Goal: Download file/media

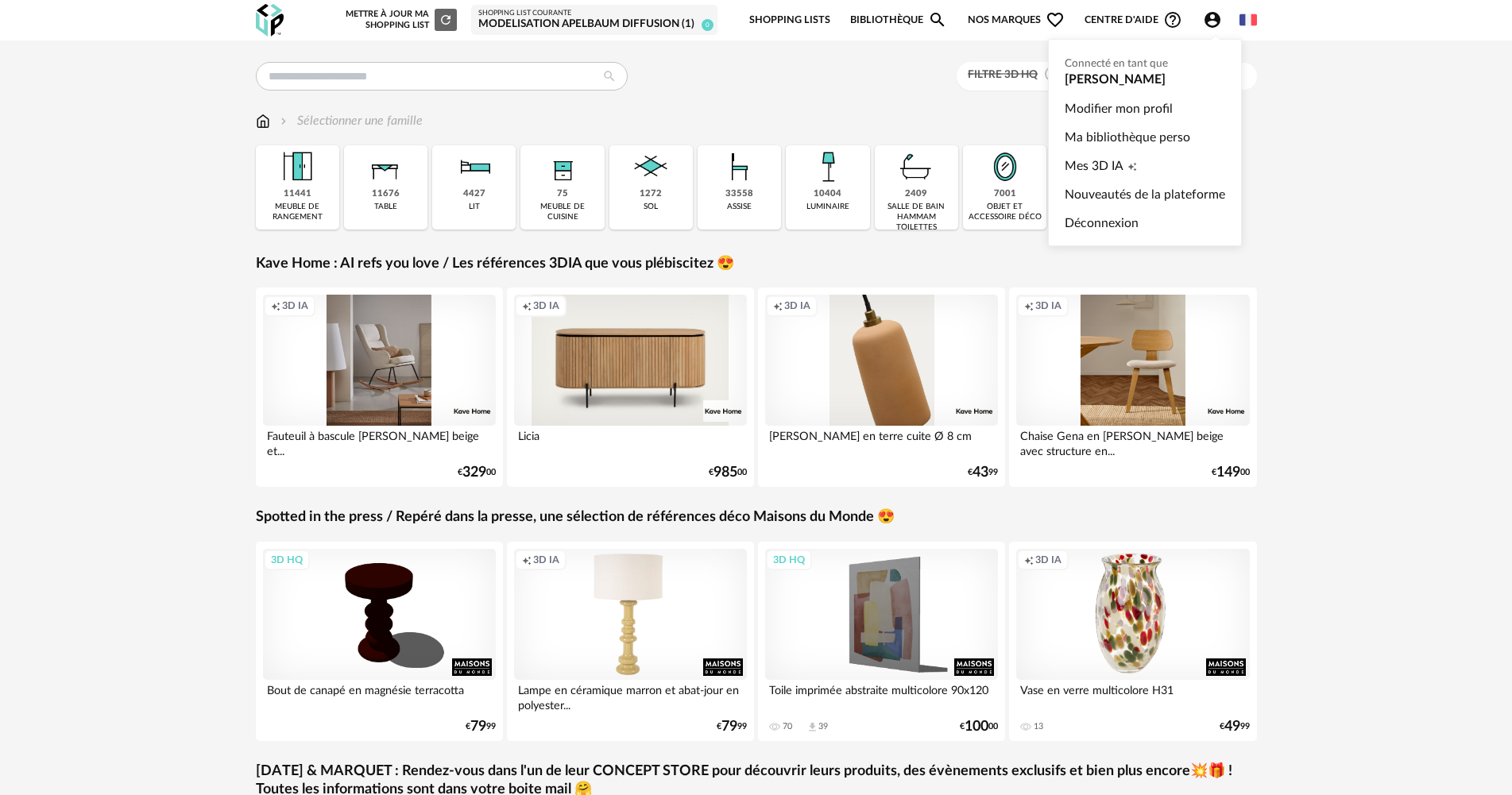
click at [1208, 14] on icon "Account Circle icon" at bounding box center [1212, 20] width 16 height 16
click at [1127, 135] on link "Ma bibliothèque perso" at bounding box center [1145, 137] width 160 height 29
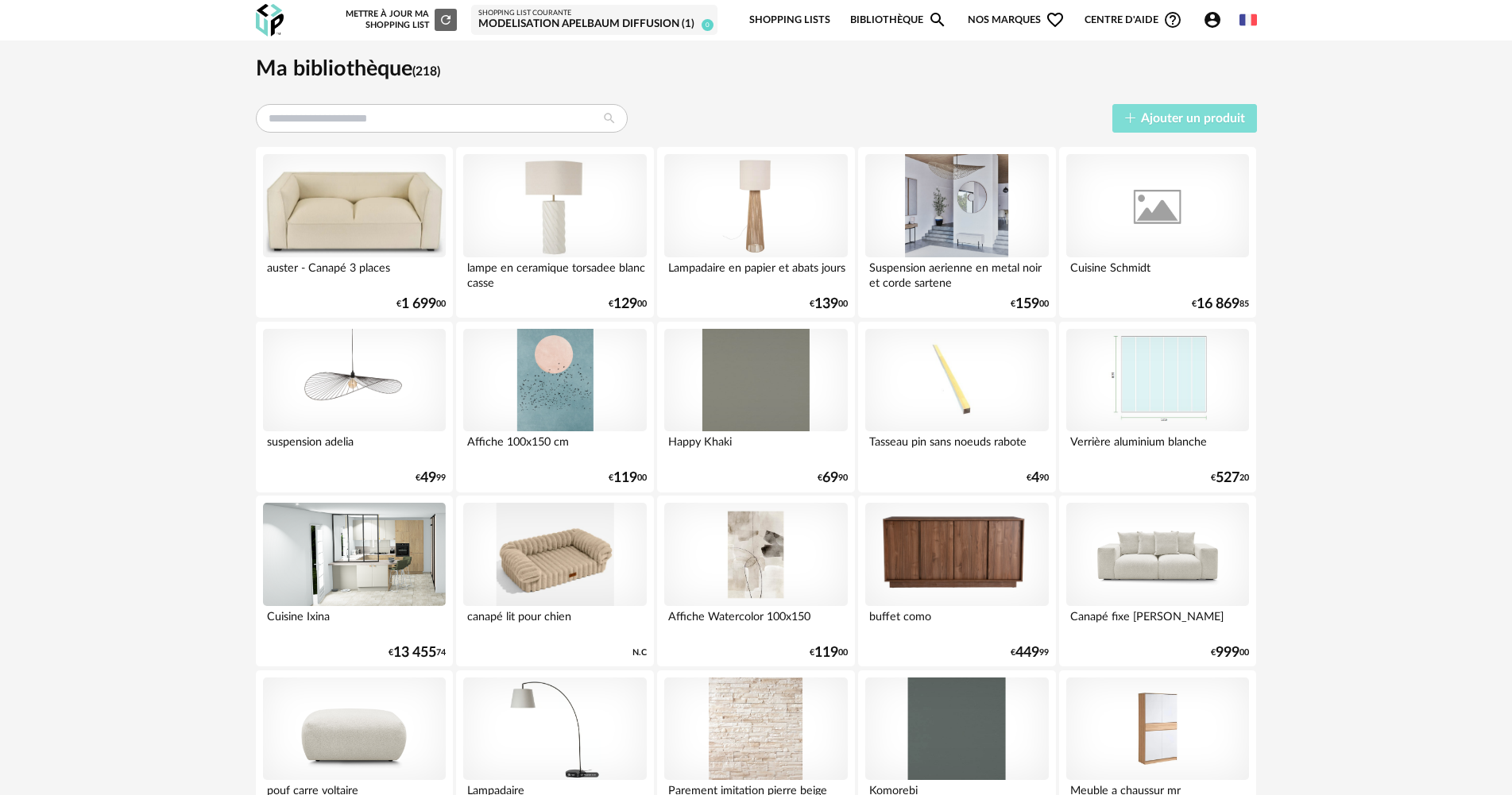
click at [1146, 122] on span "Ajouter un produit" at bounding box center [1193, 118] width 105 height 13
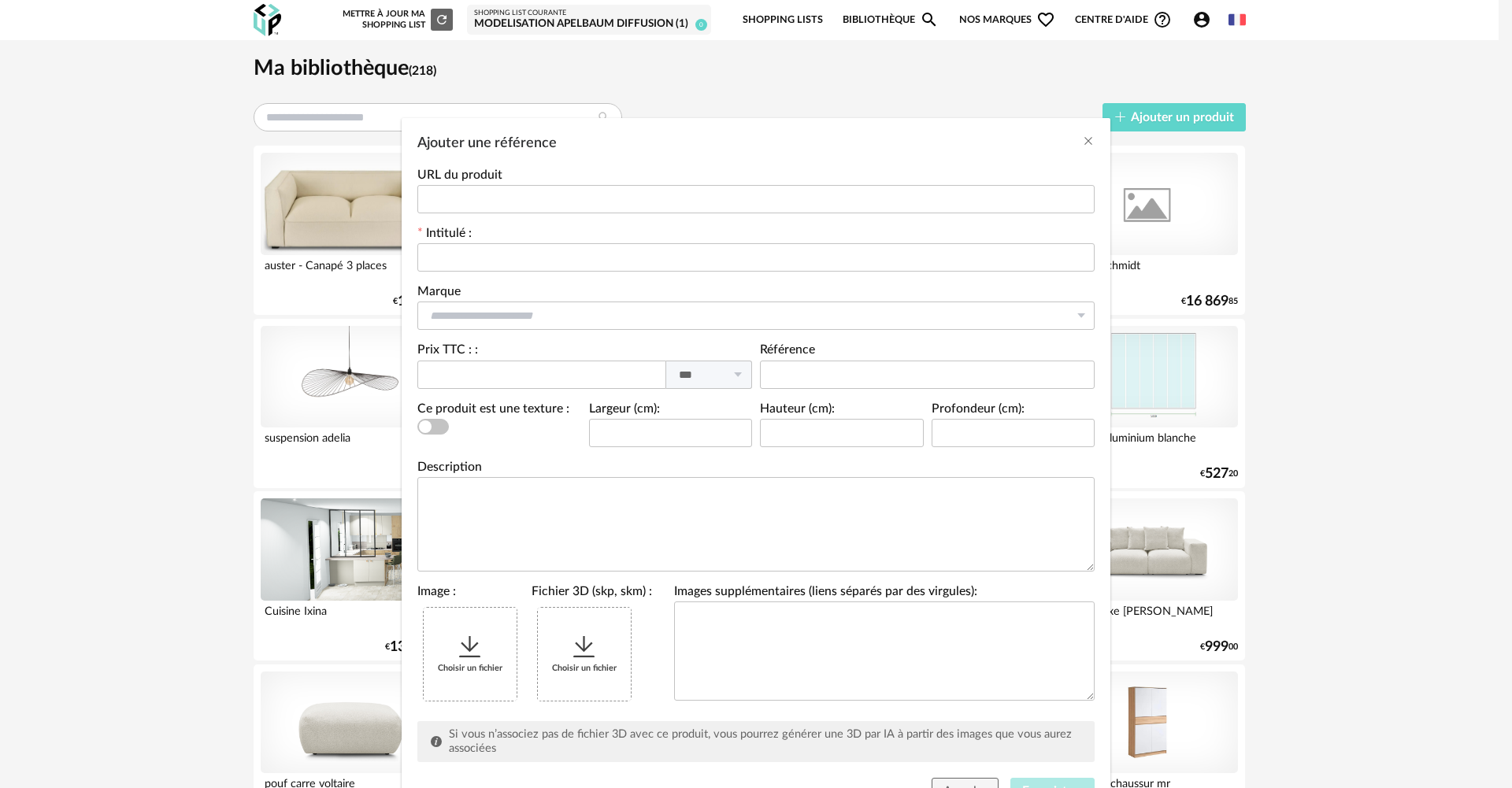
click at [546, 272] on div "Intitulé :" at bounding box center [756, 256] width 685 height 58
click at [550, 260] on input "Ajouter une référence" at bounding box center [756, 257] width 678 height 29
type input "**********"
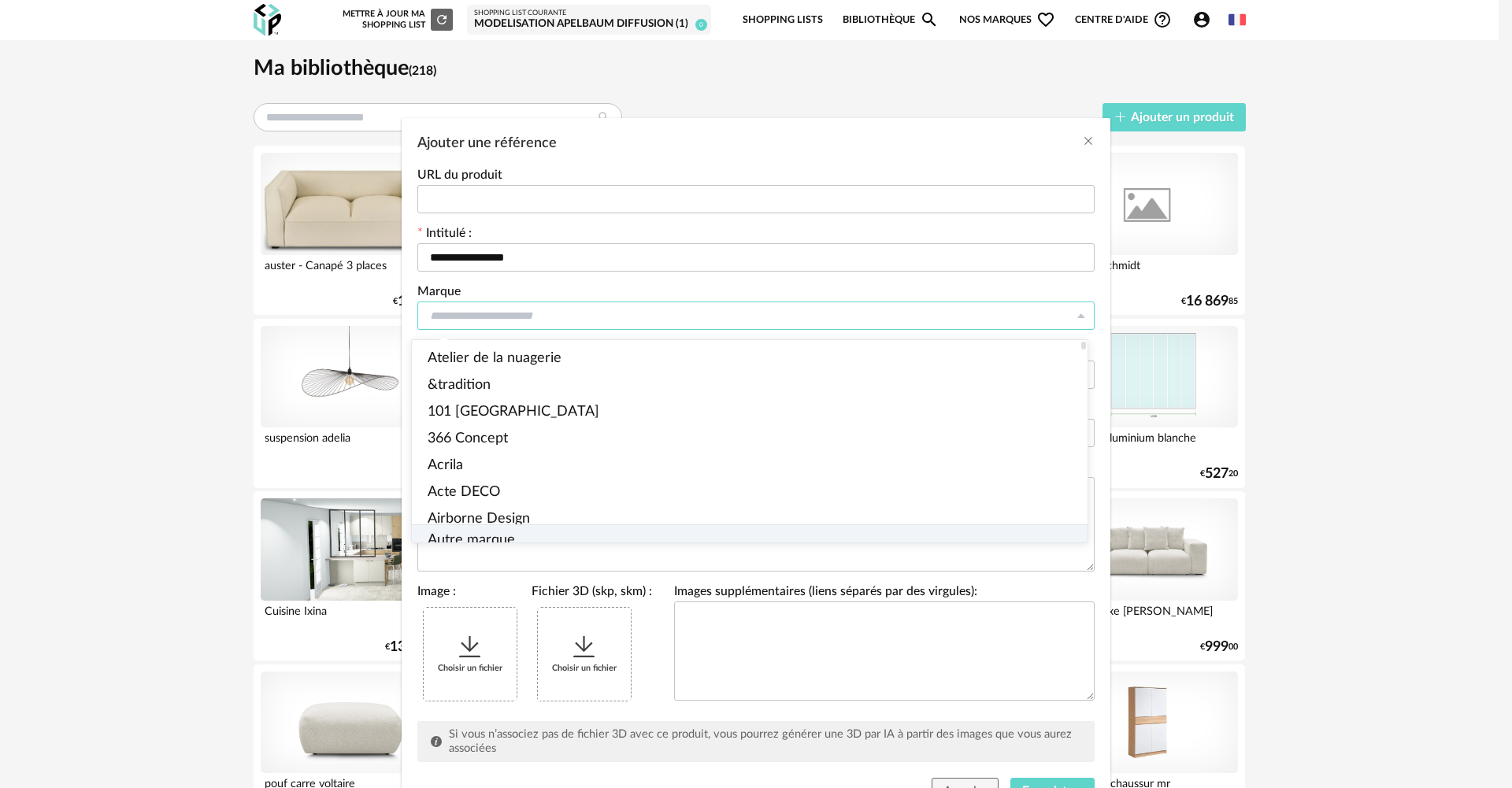
click at [444, 534] on span "Autre marque" at bounding box center [471, 540] width 88 height 14
type input "**********"
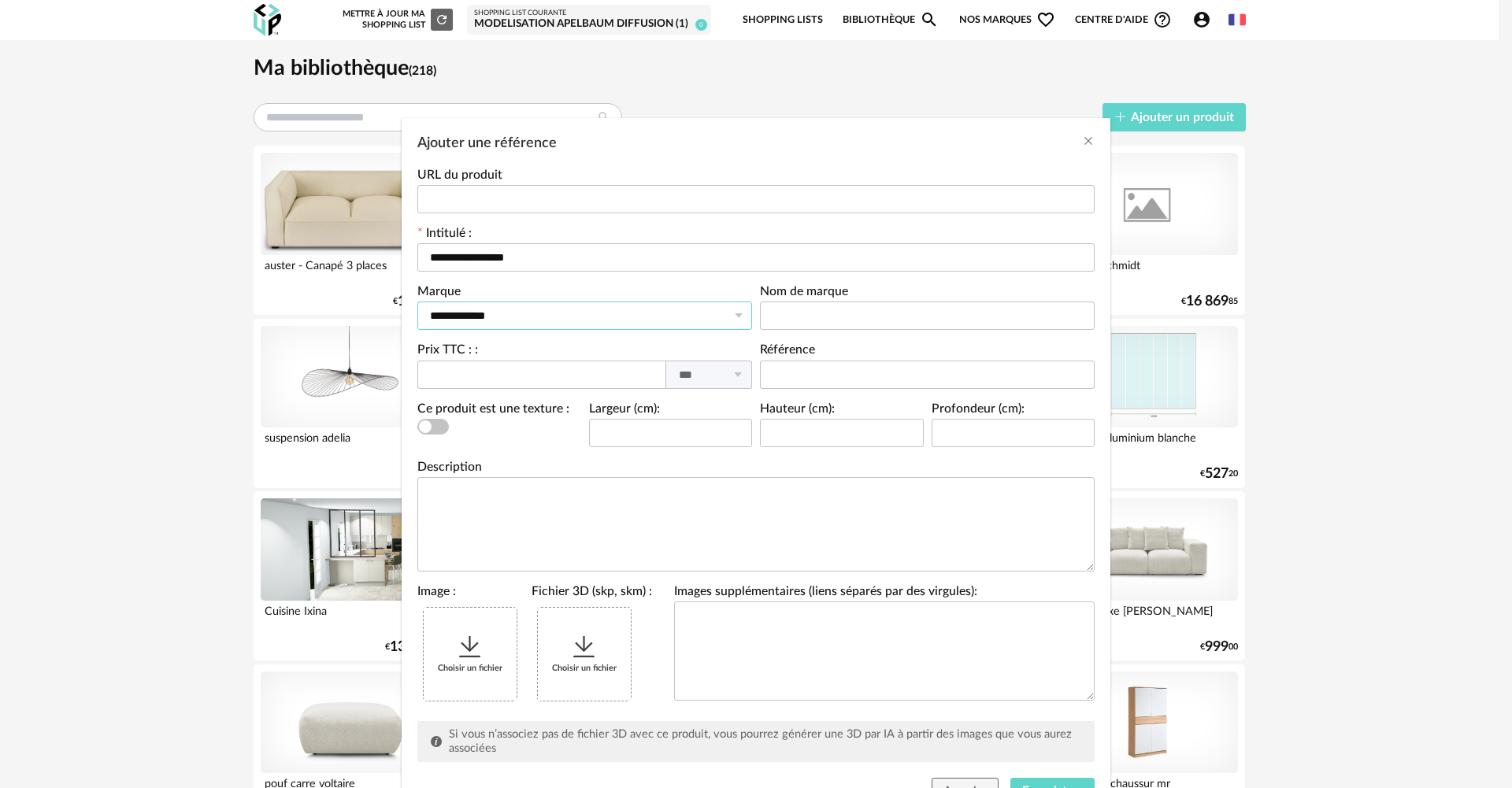
scroll to position [1, 0]
click at [789, 299] on label "Nom de marque" at bounding box center [803, 294] width 88 height 16
click at [789, 303] on input "Ajouter une référence" at bounding box center [926, 316] width 334 height 29
type input "**********"
click at [462, 612] on div "Choisir un fichier" at bounding box center [470, 654] width 93 height 93
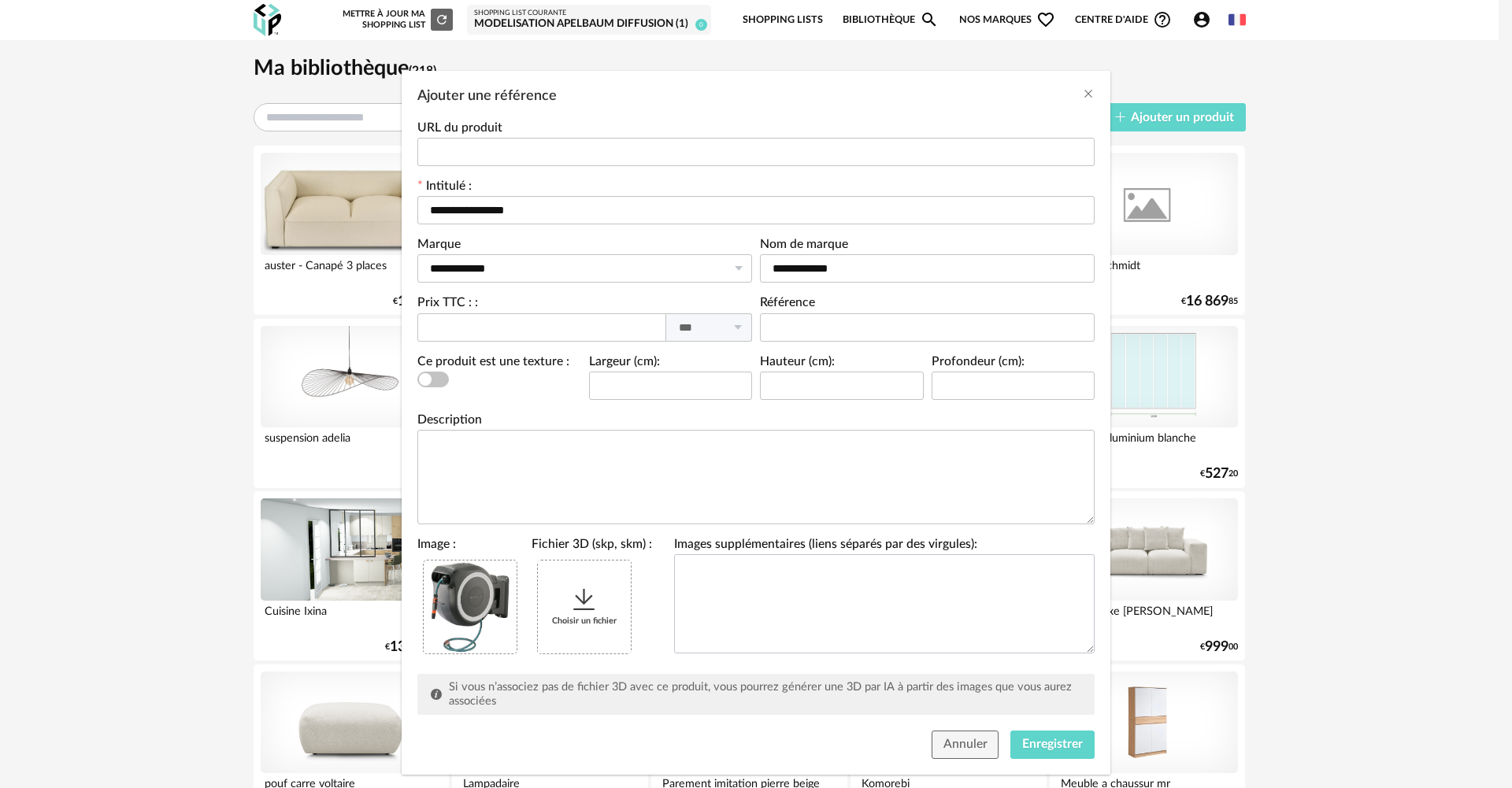
scroll to position [73, 0]
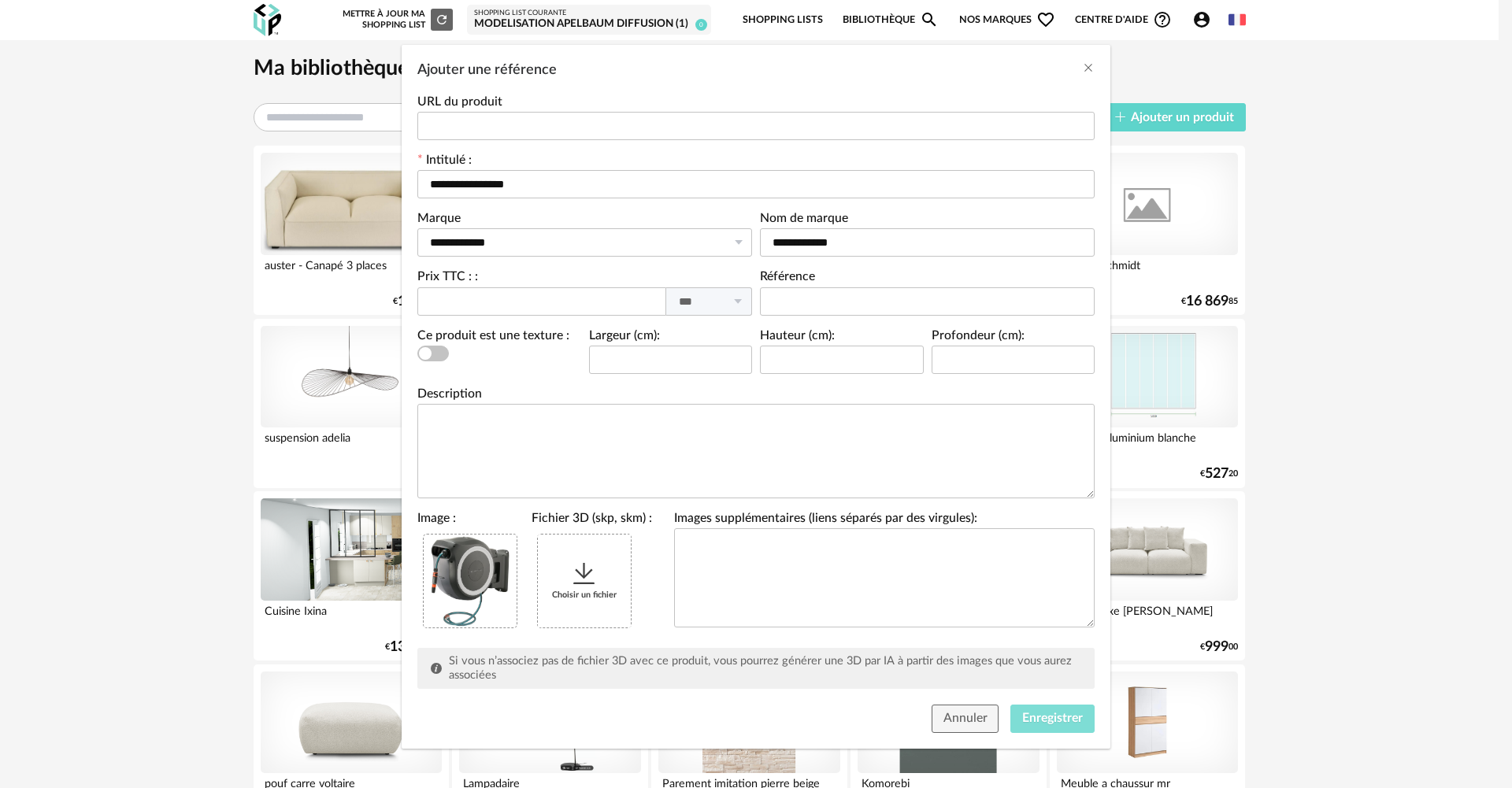
click at [1033, 713] on span "Enregistrer" at bounding box center [1051, 718] width 60 height 13
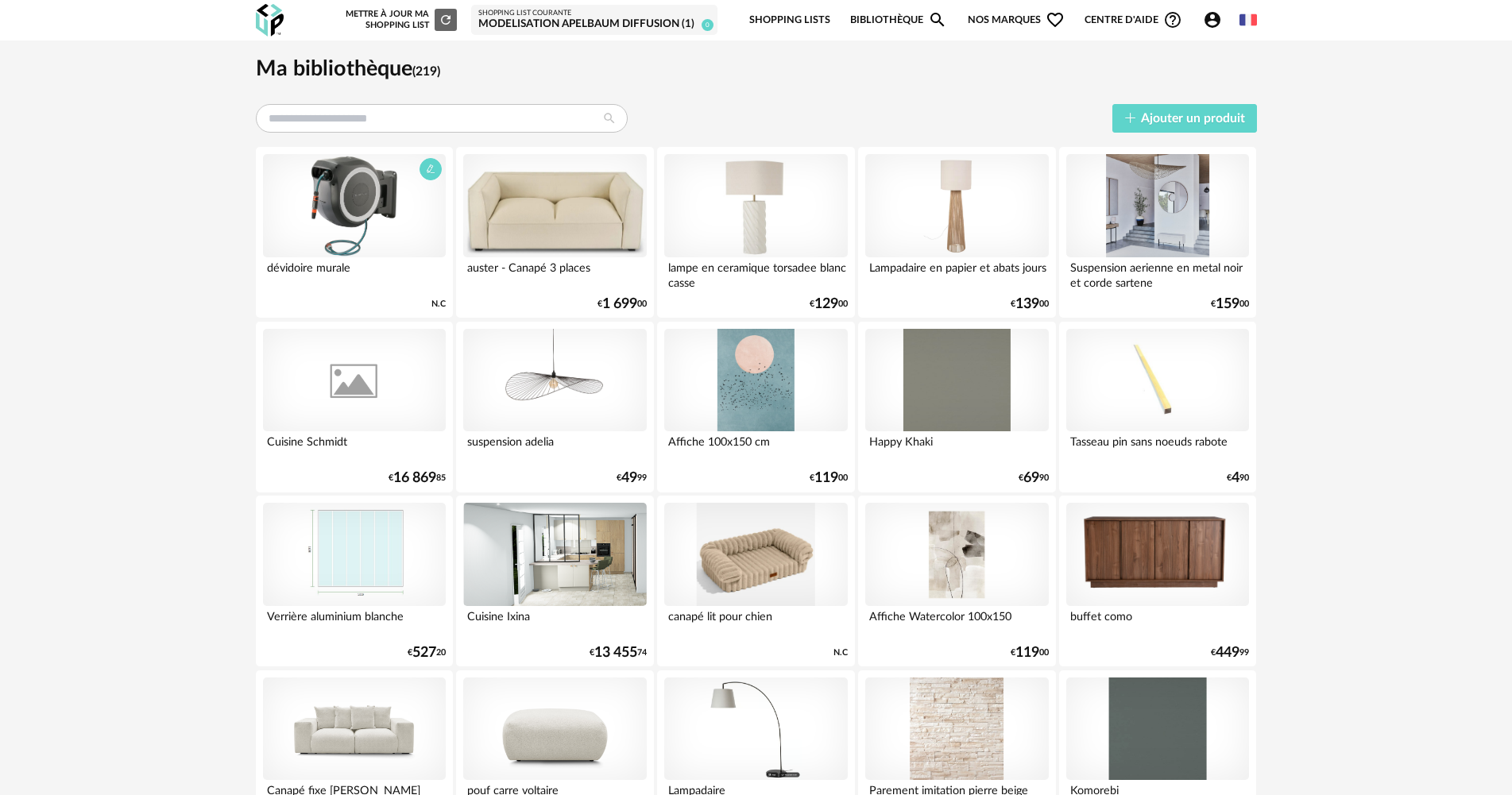
click at [385, 165] on div at bounding box center [354, 206] width 183 height 103
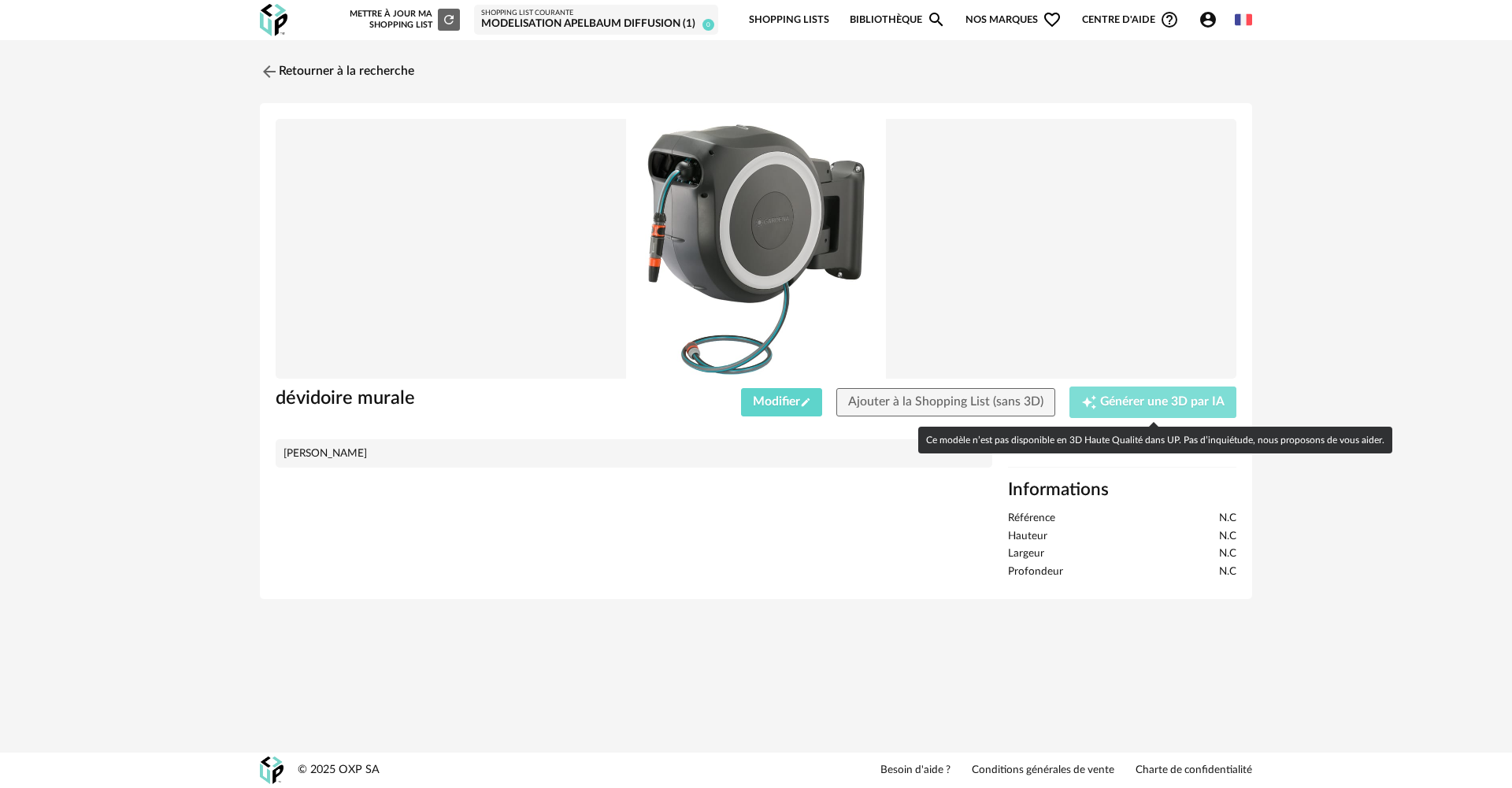
click at [1116, 396] on span "Générer une 3D par IA" at bounding box center [1162, 402] width 124 height 13
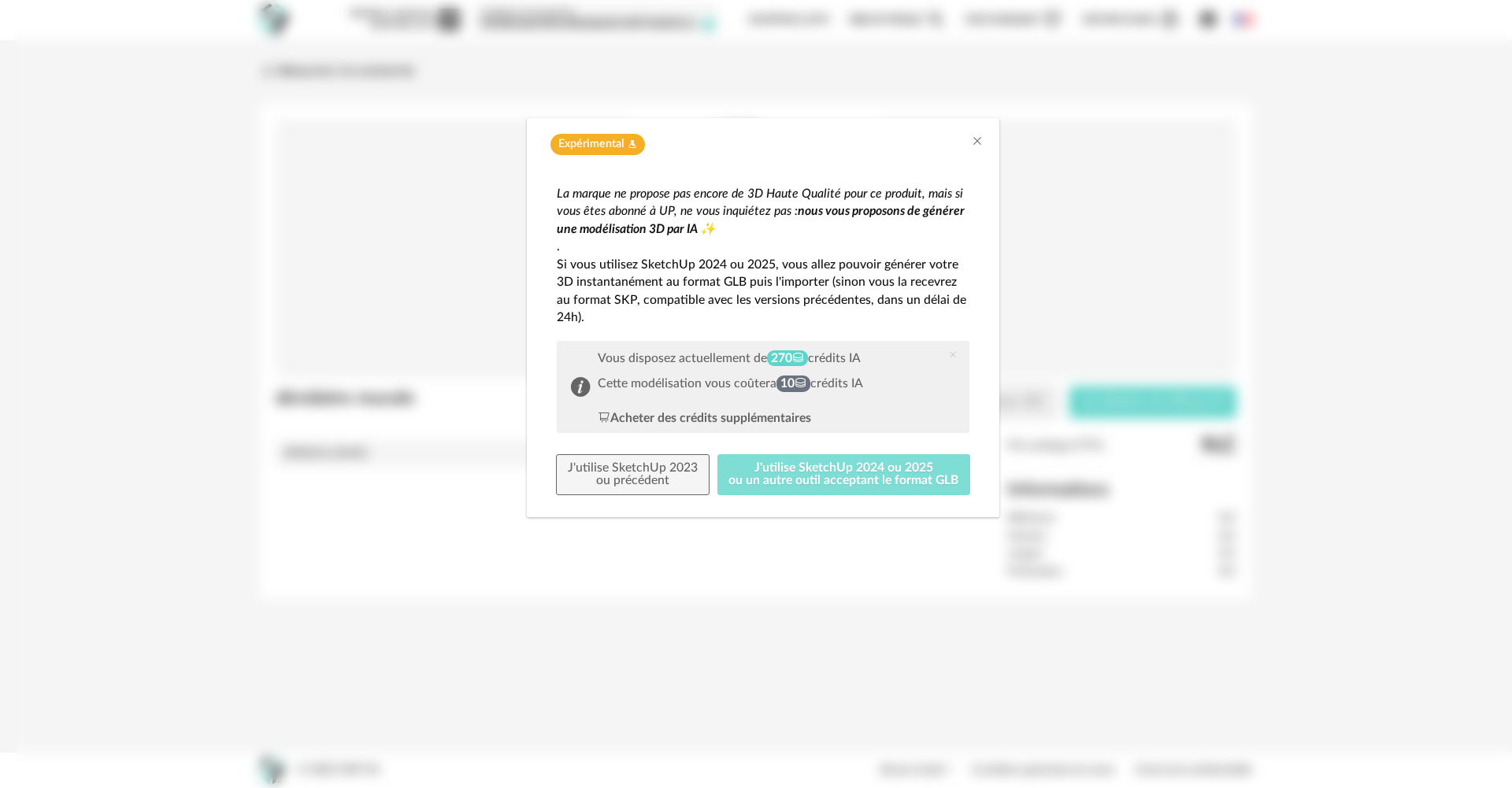
click at [867, 482] on button "J'utilise SketchUp 2024 ou 2025 ou un autre outil acceptant le format GLB" at bounding box center [843, 475] width 253 height 41
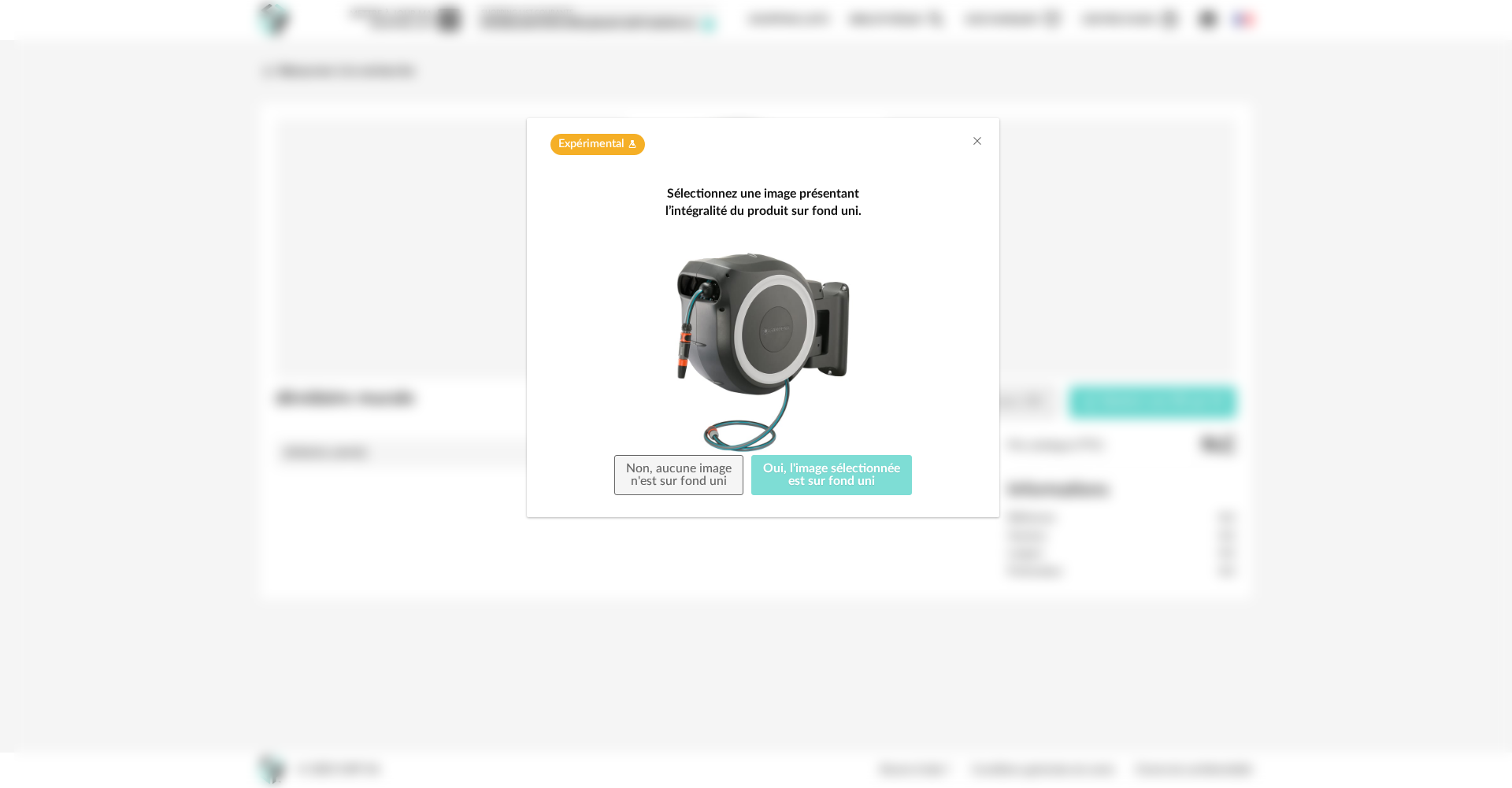
click at [862, 468] on button "Oui, l'image sélectionnée est sur fond uni" at bounding box center [831, 475] width 161 height 41
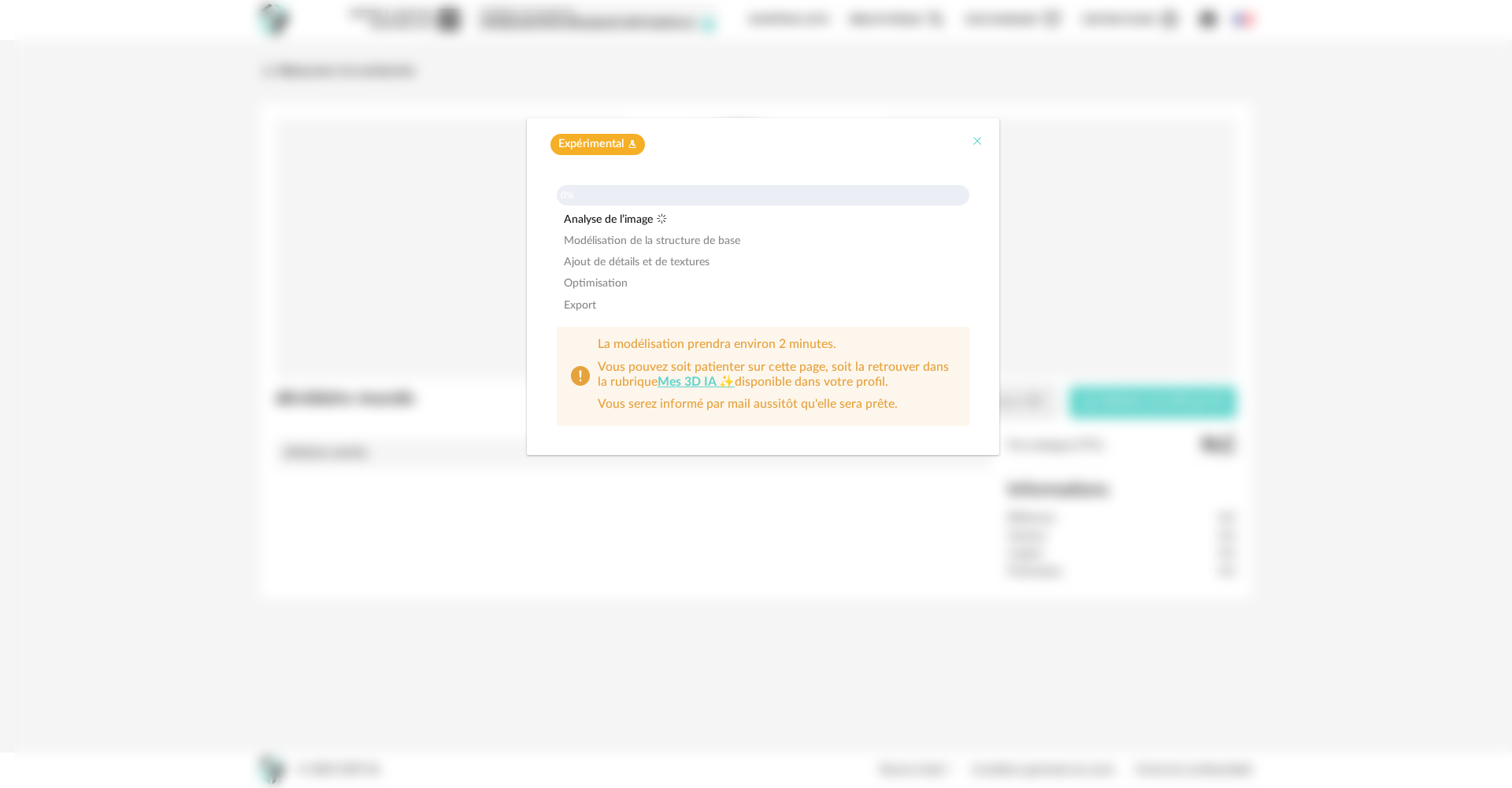
click at [977, 140] on icon "Close" at bounding box center [976, 141] width 13 height 13
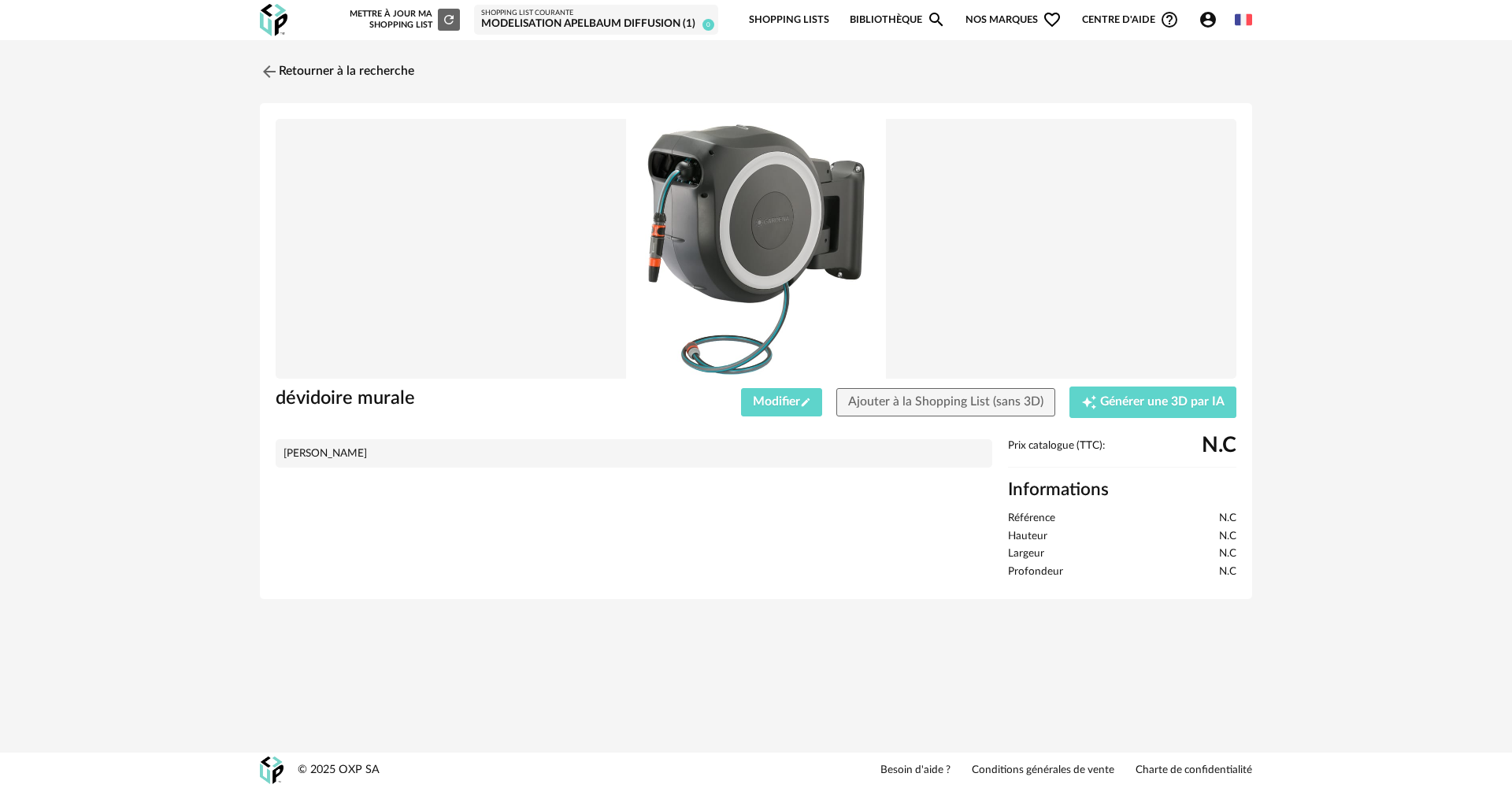
click at [1196, 14] on div "Account Circle icon Compte" at bounding box center [1212, 19] width 45 height 19
click at [1212, 27] on icon "Account Circle icon" at bounding box center [1207, 19] width 19 height 19
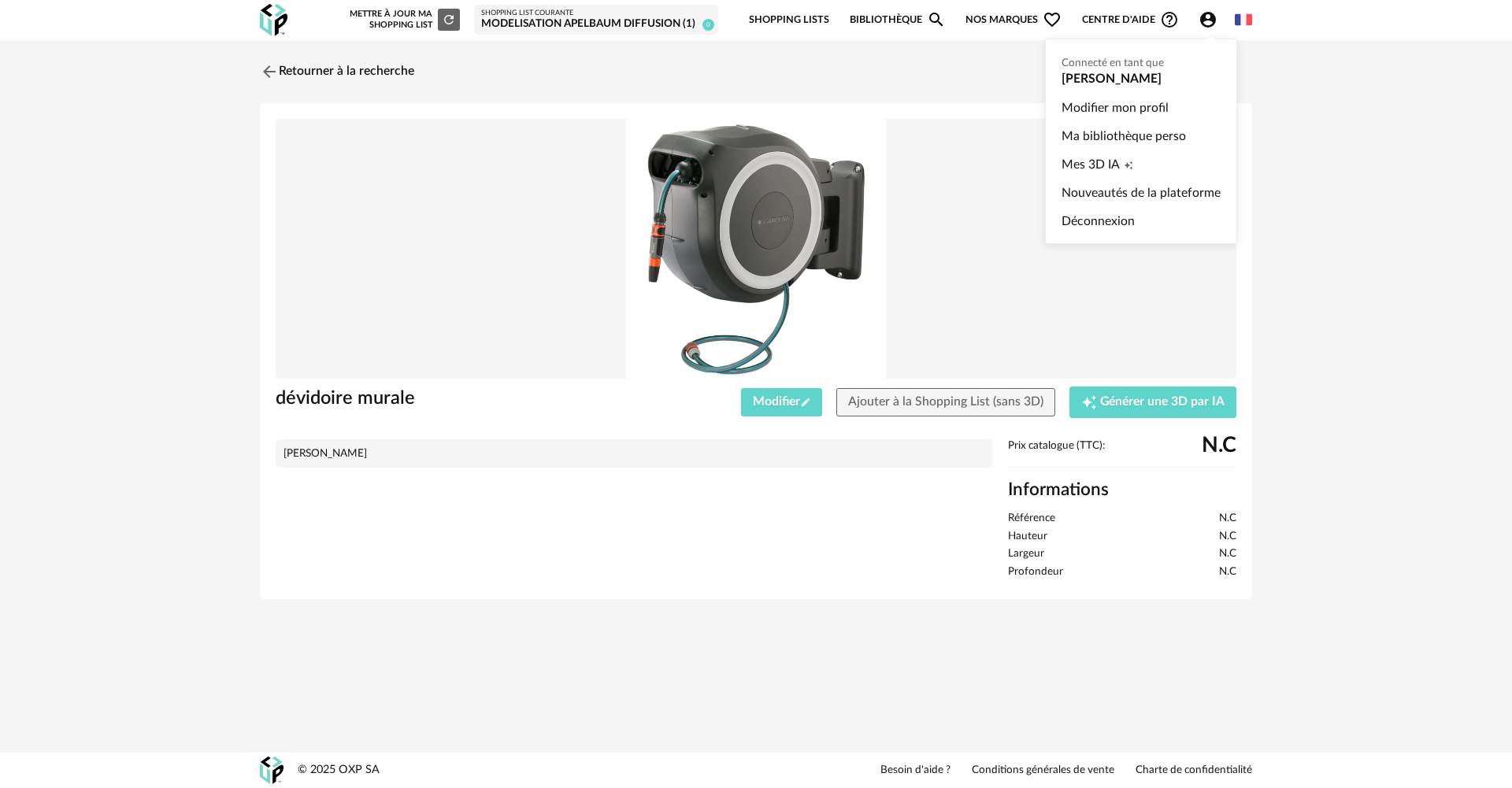
click at [1209, 27] on icon "Account Circle icon" at bounding box center [1208, 20] width 16 height 16
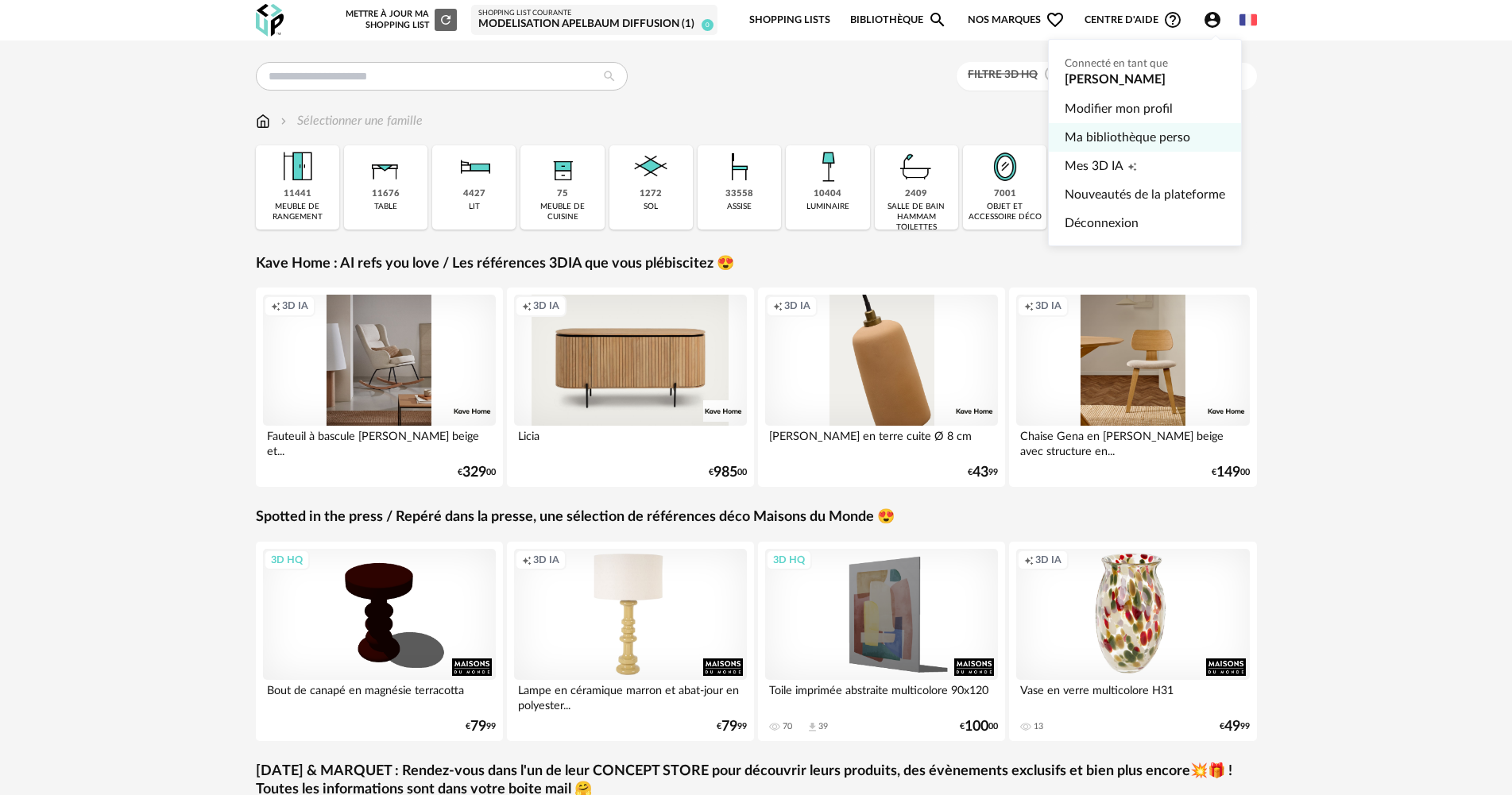
click at [1167, 138] on link "Ma bibliothèque perso" at bounding box center [1145, 137] width 160 height 29
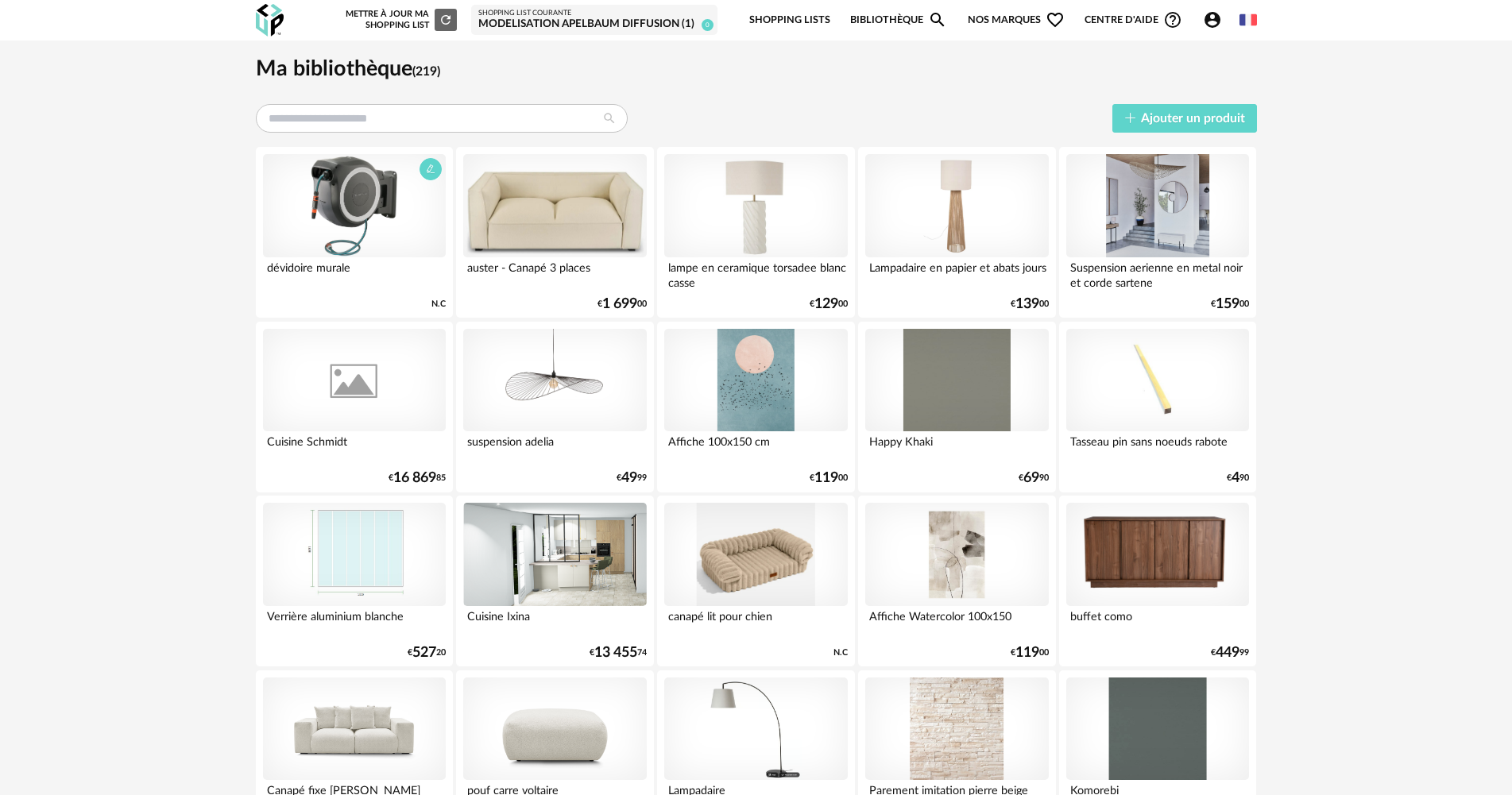
click at [341, 188] on div at bounding box center [354, 206] width 183 height 103
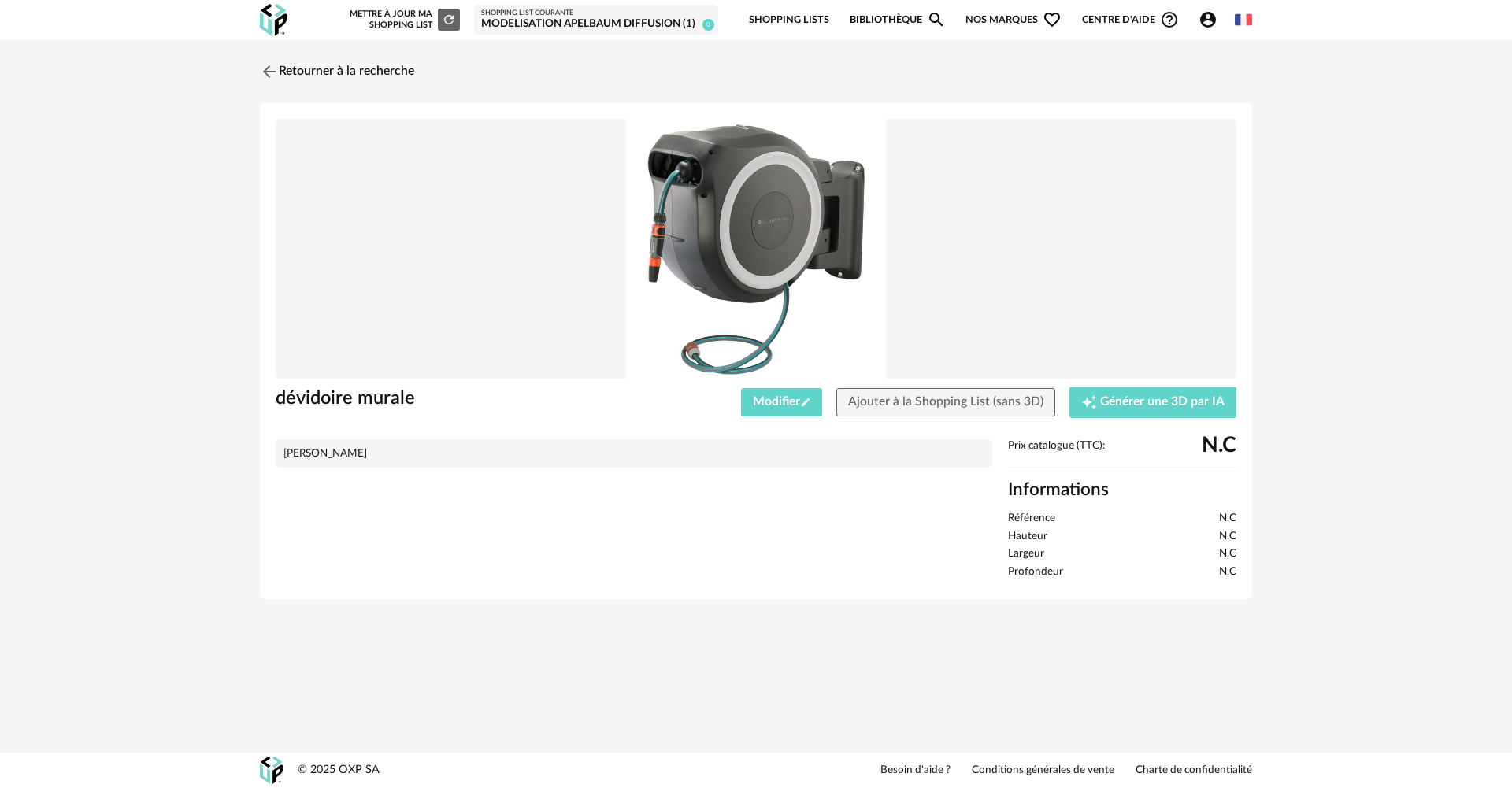
click at [1208, 12] on icon "Account Circle icon" at bounding box center [1207, 19] width 19 height 19
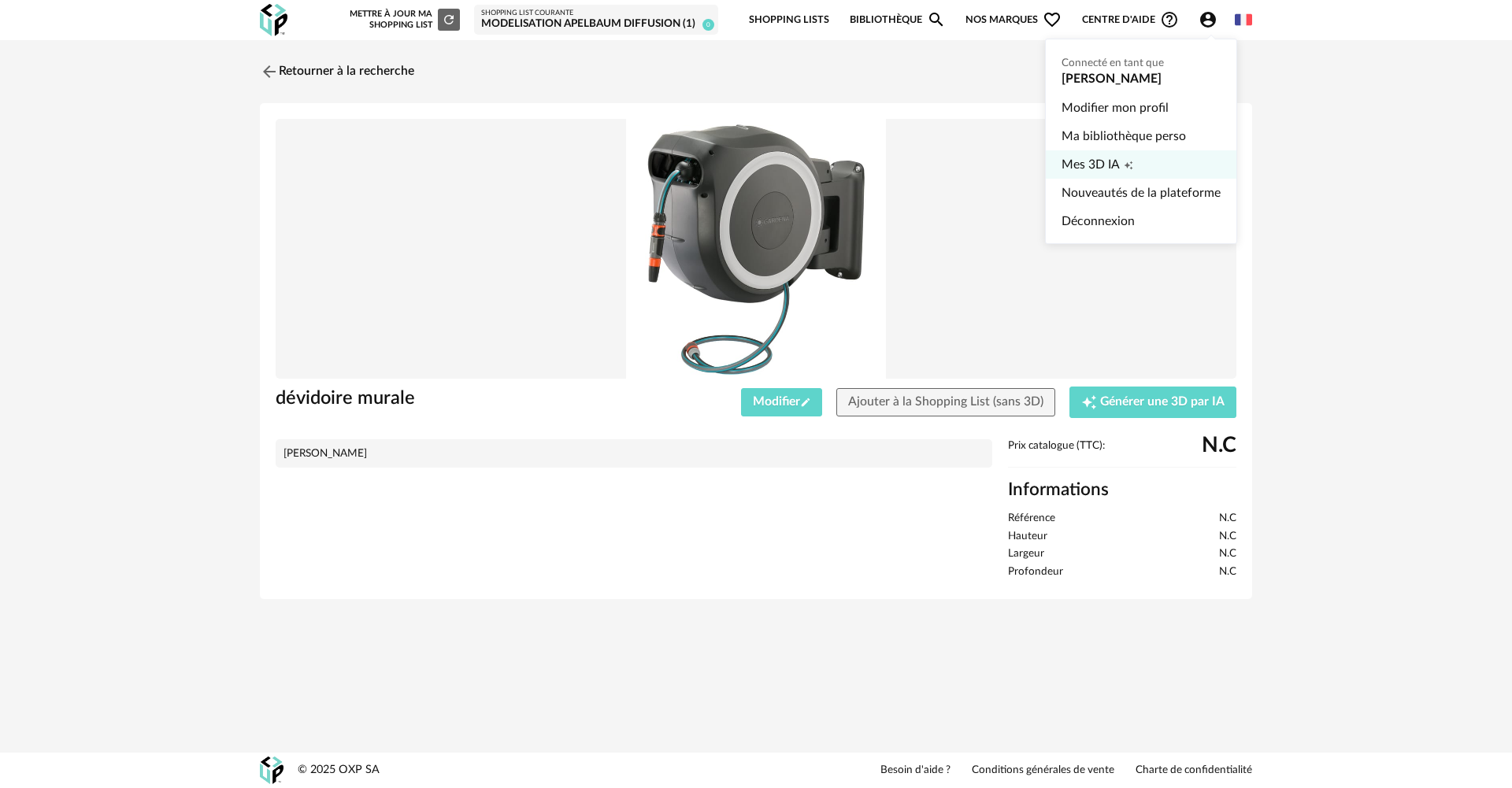
click at [1170, 165] on link "Mes 3D IA Creation icon" at bounding box center [1140, 164] width 159 height 29
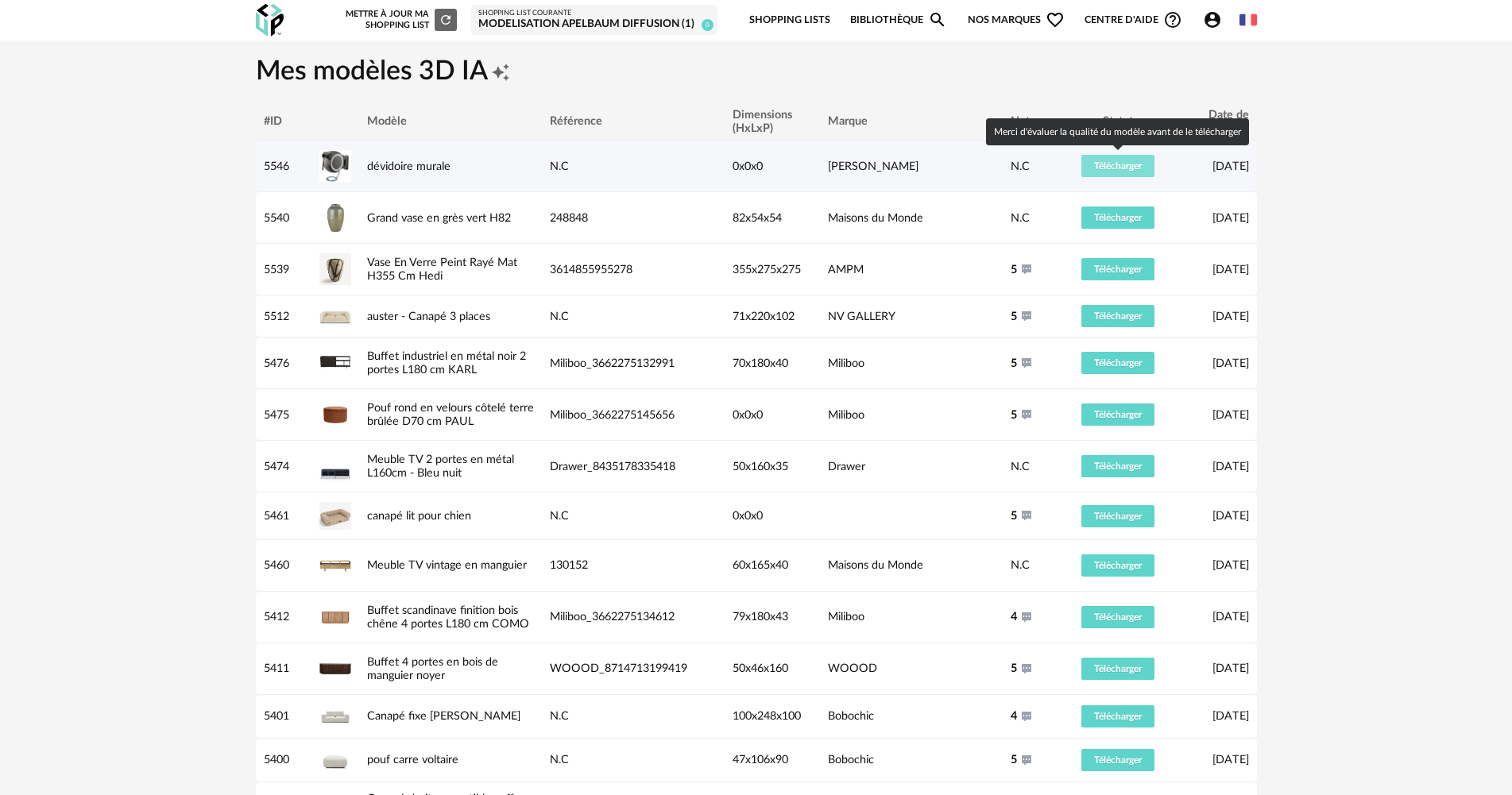
click at [1102, 159] on button "Télécharger" at bounding box center [1118, 166] width 73 height 22
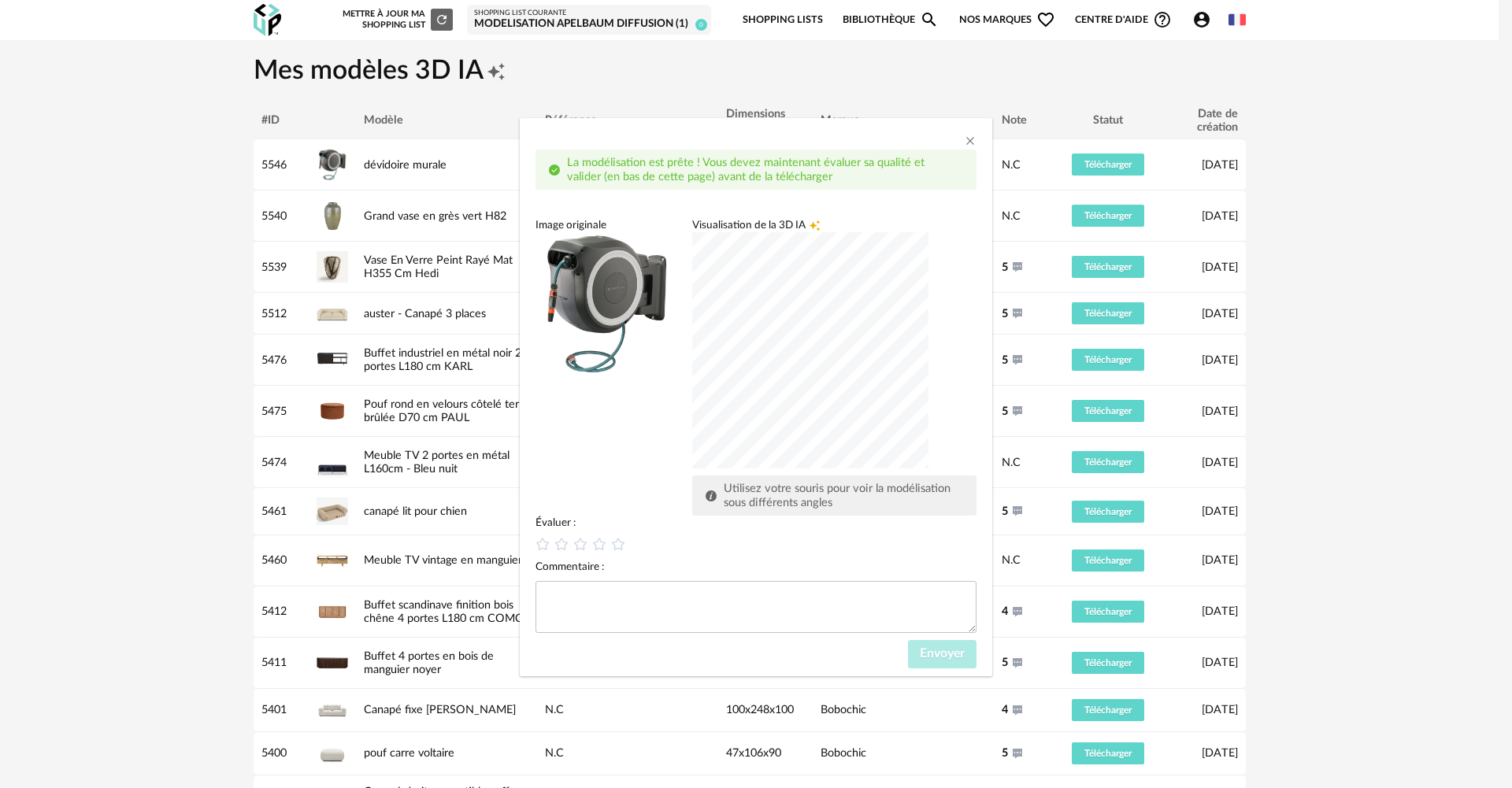
click at [806, 307] on div "dialog" at bounding box center [811, 351] width 237 height 237
drag, startPoint x: 603, startPoint y: 546, endPoint x: 612, endPoint y: 545, distance: 9.1
click at [604, 545] on icon "dialog" at bounding box center [600, 544] width 17 height 17
click at [617, 545] on icon "dialog" at bounding box center [618, 544] width 17 height 17
click at [602, 546] on icon "dialog" at bounding box center [600, 544] width 17 height 17
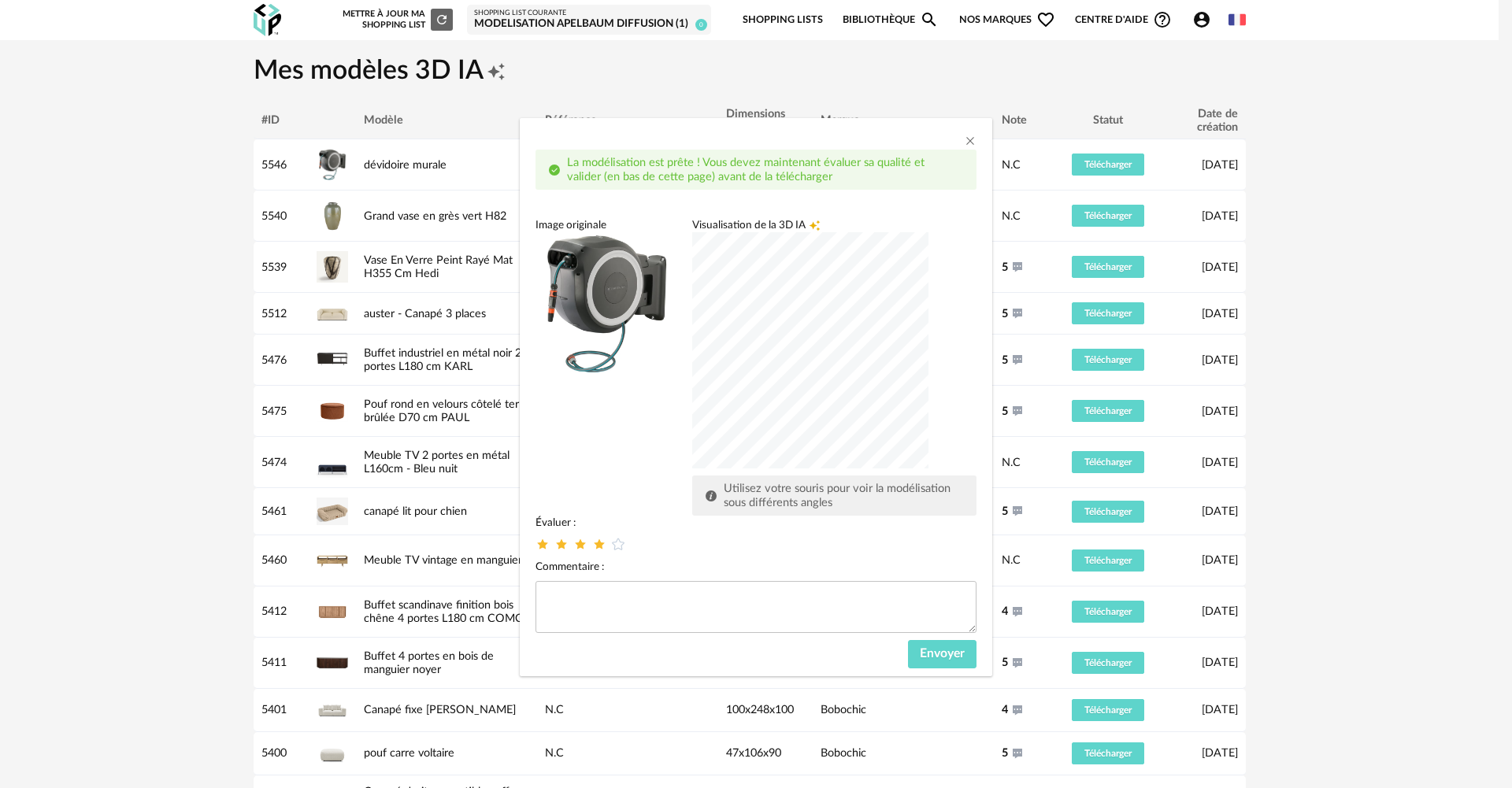
click at [692, 352] on div "dialog" at bounding box center [811, 351] width 237 height 237
click at [814, 331] on div "dialog" at bounding box center [811, 351] width 237 height 237
click at [604, 590] on textarea "dialog" at bounding box center [756, 607] width 441 height 52
type textarea "**********"
click at [927, 654] on span "Envoyer" at bounding box center [943, 653] width 45 height 13
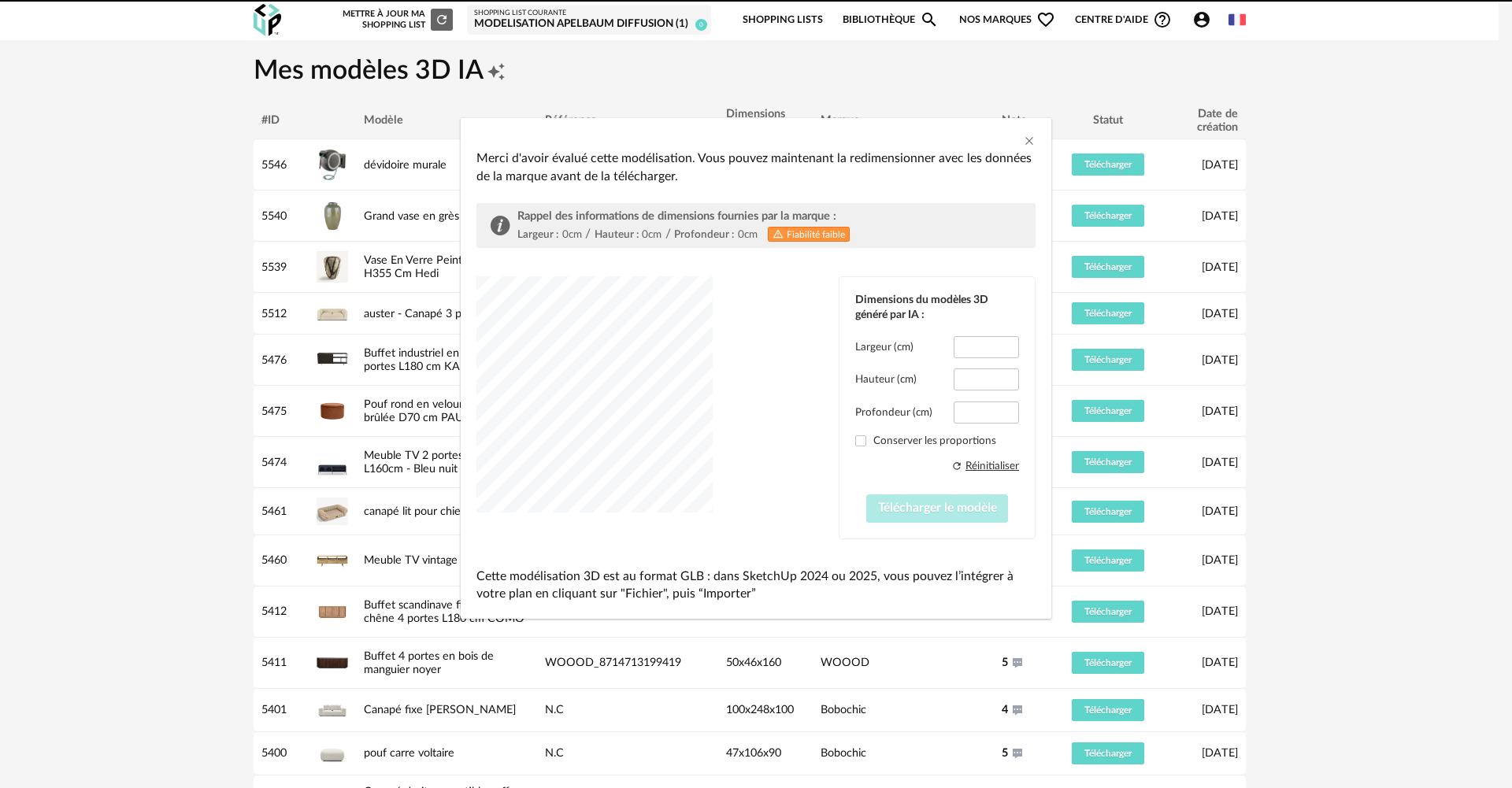
type input "*****"
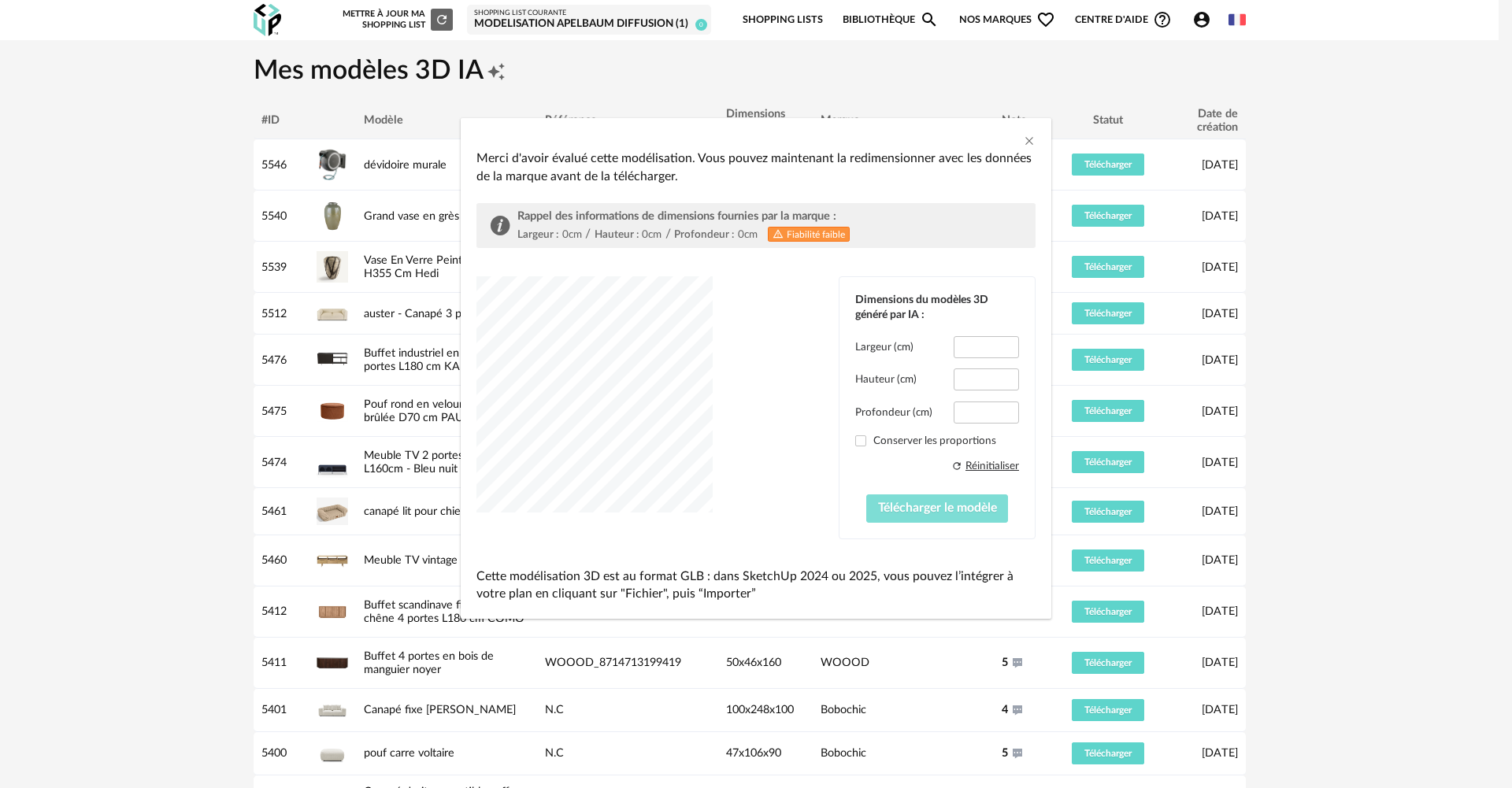
click at [878, 502] on span "Télécharger le modèle" at bounding box center [937, 508] width 119 height 13
